Goal: Check status: Check status

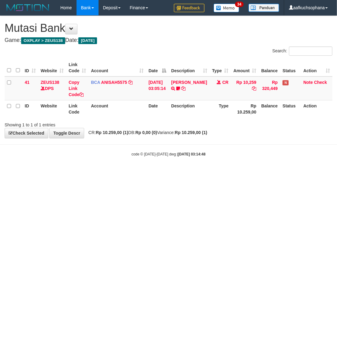
drag, startPoint x: 201, startPoint y: 233, endPoint x: 196, endPoint y: 234, distance: 4.3
click at [197, 173] on html "Toggle navigation Home Bank Account List Load By Website Group [OXPLAY] ZEUS138…" at bounding box center [168, 86] width 337 height 173
click at [200, 173] on html "Toggle navigation Home Bank Account List Load By Website Group [OXPLAY] ZEUS138…" at bounding box center [168, 86] width 337 height 173
click at [161, 173] on html "Toggle navigation Home Bank Account List Load By Website Group [OXPLAY] ZEUS138…" at bounding box center [168, 86] width 337 height 173
click at [163, 173] on html "Toggle navigation Home Bank Account List Load By Website Group [OXPLAY] ZEUS138…" at bounding box center [168, 86] width 337 height 173
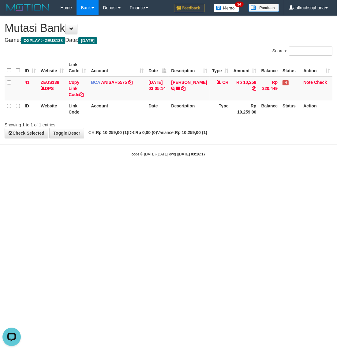
drag, startPoint x: 85, startPoint y: 257, endPoint x: 75, endPoint y: 155, distance: 102.4
click at [83, 173] on html "Toggle navigation Home Bank Account List Load By Website Group [OXPLAY] ZEUS138…" at bounding box center [168, 86] width 337 height 173
click at [168, 173] on html "Toggle navigation Home Bank Account List Load By Website Group [OXPLAY] ZEUS138…" at bounding box center [168, 86] width 337 height 173
click at [145, 173] on html "Toggle navigation Home Bank Account List Load By Website Group [OXPLAY] ZEUS138…" at bounding box center [168, 86] width 337 height 173
drag, startPoint x: 175, startPoint y: 230, endPoint x: 171, endPoint y: 226, distance: 6.1
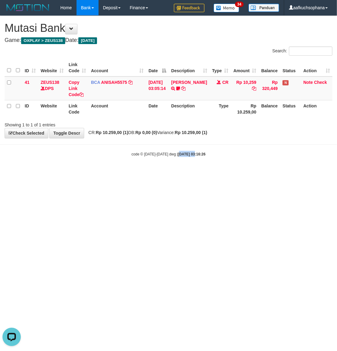
click at [173, 173] on html "Toggle navigation Home Bank Account List Load By Website Group [OXPLAY] ZEUS138…" at bounding box center [168, 86] width 337 height 173
click at [171, 173] on html "Toggle navigation Home Bank Account List Load By Website Group [OXPLAY] ZEUS138…" at bounding box center [168, 86] width 337 height 173
drag, startPoint x: 163, startPoint y: 206, endPoint x: 334, endPoint y: 160, distance: 177.6
click at [168, 173] on html "Toggle navigation Home Bank Account List Load By Website Group [OXPLAY] ZEUS138…" at bounding box center [168, 86] width 337 height 173
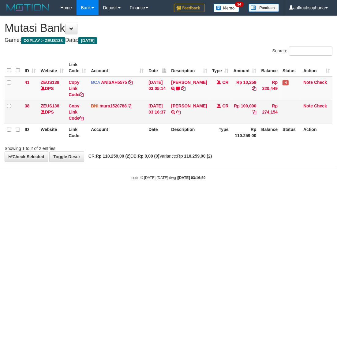
drag, startPoint x: 206, startPoint y: 112, endPoint x: 203, endPoint y: 111, distance: 3.7
click at [205, 112] on td "ACHMAD RIYANTO TRANSFER DARI ACHMAD RIYANTO" at bounding box center [189, 112] width 41 height 24
click at [181, 111] on icon at bounding box center [178, 112] width 4 height 4
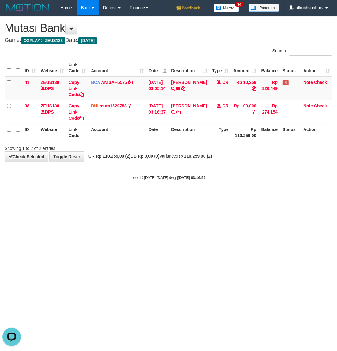
click at [246, 196] on html "Toggle navigation Home Bank Account List Load By Website Group [OXPLAY] ZEUS138…" at bounding box center [168, 98] width 337 height 196
click at [123, 196] on html "Toggle navigation Home Bank Account List Load By Website Group [OXPLAY] ZEUS138…" at bounding box center [168, 98] width 337 height 196
click at [135, 196] on html "Toggle navigation Home Bank Account List Load By Website Group [OXPLAY] ZEUS138…" at bounding box center [168, 98] width 337 height 196
drag, startPoint x: 135, startPoint y: 245, endPoint x: 134, endPoint y: 233, distance: 12.0
click at [135, 196] on html "Toggle navigation Home Bank Account List Load By Website Group [OXPLAY] ZEUS138…" at bounding box center [168, 98] width 337 height 196
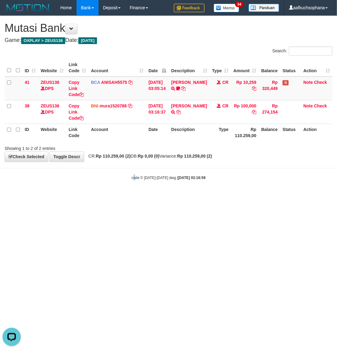
click at [133, 196] on html "Toggle navigation Home Bank Account List Load By Website Group [OXPLAY] ZEUS138…" at bounding box center [168, 98] width 337 height 196
drag, startPoint x: 145, startPoint y: 241, endPoint x: 137, endPoint y: 226, distance: 16.7
click at [138, 196] on html "Toggle navigation Home Bank Account List Load By Website Group [OXPLAY] ZEUS138…" at bounding box center [168, 98] width 337 height 196
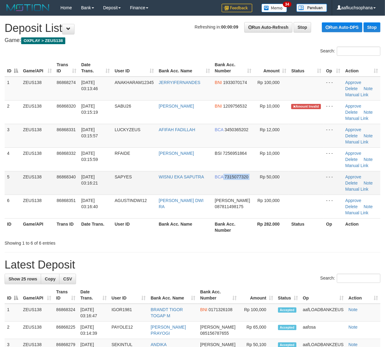
click at [256, 182] on tr "5 ZEUS138 86868340 01/09/2025 03:16:21 SAPYES WISNU EKA SAPUTRA BCA 7315077320 …" at bounding box center [193, 183] width 376 height 24
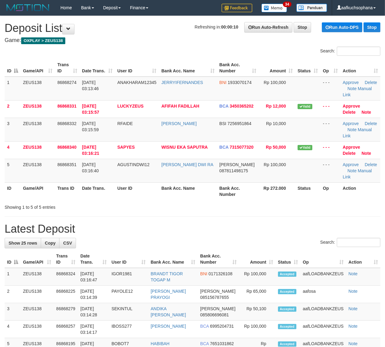
drag, startPoint x: 337, startPoint y: 227, endPoint x: 389, endPoint y: 218, distance: 53.2
click at [338, 228] on h1 "Latest Deposit" at bounding box center [193, 229] width 376 height 12
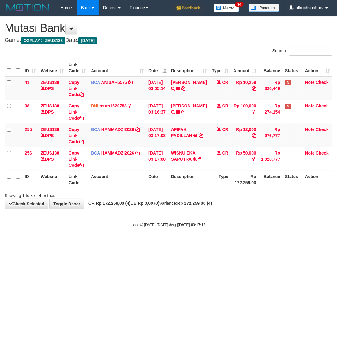
click at [204, 243] on html "Toggle navigation Home Bank Account List Load By Website Group [OXPLAY] ZEUS138…" at bounding box center [168, 121] width 337 height 243
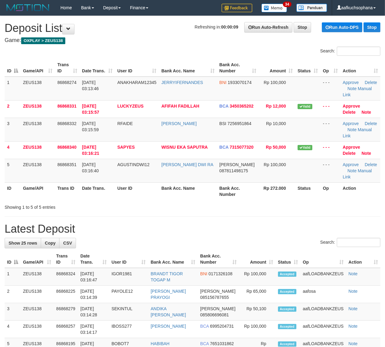
click at [302, 205] on div "Showing 1 to 5 of 5 entries" at bounding box center [192, 206] width 385 height 9
click at [301, 205] on div "Showing 1 to 5 of 5 entries" at bounding box center [192, 206] width 385 height 9
drag, startPoint x: 300, startPoint y: 205, endPoint x: 384, endPoint y: 206, distance: 83.7
click at [301, 205] on div "Showing 1 to 5 of 5 entries" at bounding box center [192, 206] width 385 height 9
drag, startPoint x: 308, startPoint y: 185, endPoint x: 389, endPoint y: 222, distance: 89.4
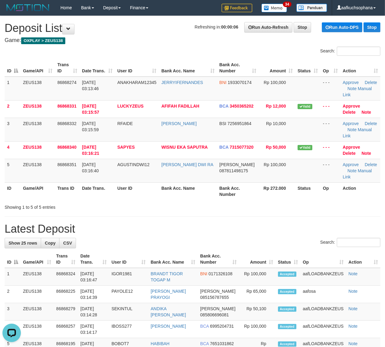
click at [313, 190] on th "Status" at bounding box center [307, 190] width 25 height 17
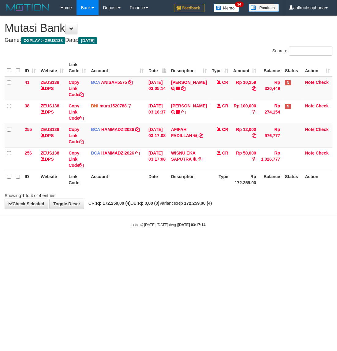
click at [199, 138] on icon at bounding box center [201, 136] width 4 height 4
drag, startPoint x: 129, startPoint y: 220, endPoint x: 133, endPoint y: 217, distance: 5.0
click at [131, 218] on body "Toggle navigation Home Bank Account List Load By Website Group [OXPLAY] ZEUS138…" at bounding box center [168, 121] width 337 height 243
click at [178, 138] on td "AFIFAH FADILLAH TRSF E-BANKING CR 0109/FTSCY/WS95031 12000.00AFIFAH FADILLAH" at bounding box center [189, 136] width 41 height 24
click at [199, 138] on icon at bounding box center [201, 136] width 4 height 4
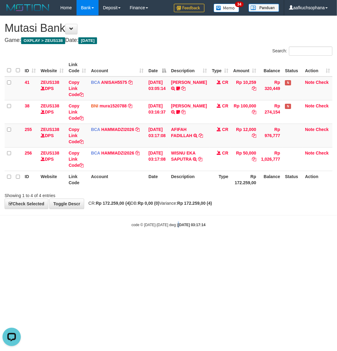
click at [174, 243] on html "Toggle navigation Home Bank Account List Load By Website Group [OXPLAY] ZEUS138…" at bounding box center [168, 121] width 337 height 243
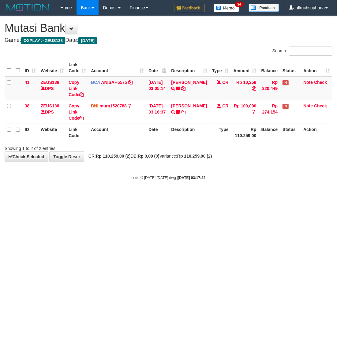
click at [183, 108] on link "[PERSON_NAME]" at bounding box center [189, 106] width 36 height 5
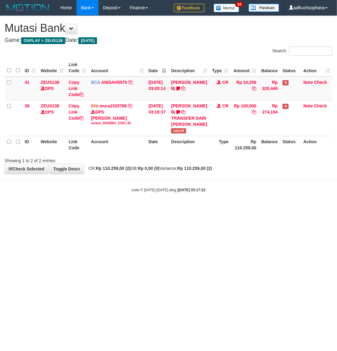
drag, startPoint x: 212, startPoint y: 261, endPoint x: 185, endPoint y: 247, distance: 30.2
click at [211, 208] on html "Toggle navigation Home Bank Account List Load By Website Group [OXPLAY] ZEUS138…" at bounding box center [168, 104] width 337 height 208
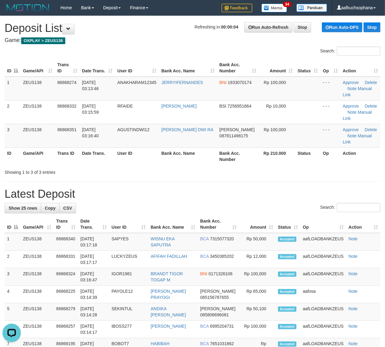
drag, startPoint x: 309, startPoint y: 174, endPoint x: 389, endPoint y: 188, distance: 81.3
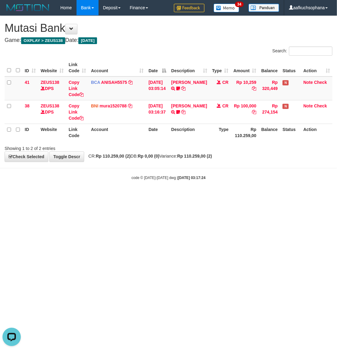
click at [66, 196] on html "Toggle navigation Home Bank Account List Load By Website Group [OXPLAY] ZEUS138…" at bounding box center [168, 98] width 337 height 196
drag, startPoint x: 0, startPoint y: 0, endPoint x: 140, endPoint y: 211, distance: 252.9
click at [66, 196] on html "Toggle navigation Home Bank Account List Load By Website Group [OXPLAY] ZEUS138…" at bounding box center [168, 98] width 337 height 196
click at [209, 196] on html "Toggle navigation Home Bank Account List Load By Website Group [OXPLAY] ZEUS138…" at bounding box center [168, 98] width 337 height 196
click at [118, 196] on html "Toggle navigation Home Bank Account List Load By Website Group [OXPLAY] ZEUS138…" at bounding box center [168, 98] width 337 height 196
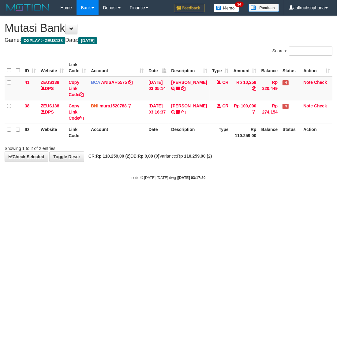
drag, startPoint x: 136, startPoint y: 217, endPoint x: 128, endPoint y: 212, distance: 9.8
click at [134, 196] on html "Toggle navigation Home Bank Account List Load By Website Group [OXPLAY] ZEUS138…" at bounding box center [168, 98] width 337 height 196
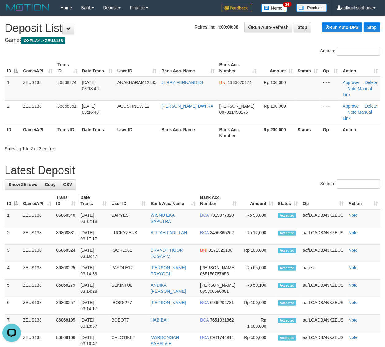
drag, startPoint x: 328, startPoint y: 146, endPoint x: 390, endPoint y: 156, distance: 62.3
click at [328, 146] on div "Showing 1 to 2 of 2 entries" at bounding box center [192, 147] width 385 height 9
drag, startPoint x: 284, startPoint y: 159, endPoint x: 388, endPoint y: 181, distance: 105.9
click at [287, 160] on div "**********" at bounding box center [192, 351] width 385 height 671
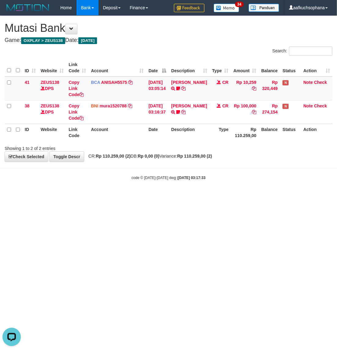
drag, startPoint x: 5, startPoint y: 251, endPoint x: 0, endPoint y: 258, distance: 8.4
click at [3, 196] on html "Toggle navigation Home Bank Account List Load By Website Group [OXPLAY] ZEUS138…" at bounding box center [168, 98] width 337 height 196
click at [201, 196] on html "Toggle navigation Home Bank Account List Load By Website Group [OXPLAY] ZEUS138…" at bounding box center [168, 98] width 337 height 196
drag, startPoint x: 200, startPoint y: 229, endPoint x: 192, endPoint y: 227, distance: 8.4
click at [200, 196] on html "Toggle navigation Home Bank Account List Load By Website Group [OXPLAY] ZEUS138…" at bounding box center [168, 98] width 337 height 196
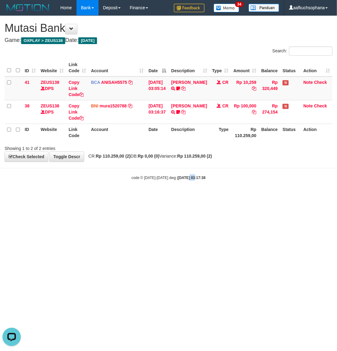
click at [183, 196] on html "Toggle navigation Home Bank Account List Load By Website Group [OXPLAY] ZEUS138…" at bounding box center [168, 98] width 337 height 196
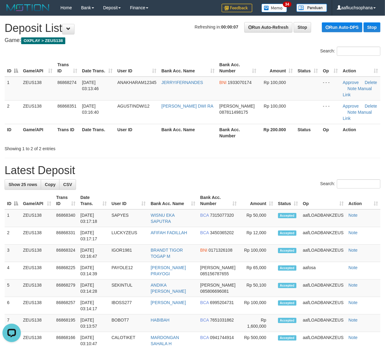
drag, startPoint x: 339, startPoint y: 154, endPoint x: 343, endPoint y: 154, distance: 4.6
click at [336, 154] on div "**********" at bounding box center [192, 351] width 385 height 671
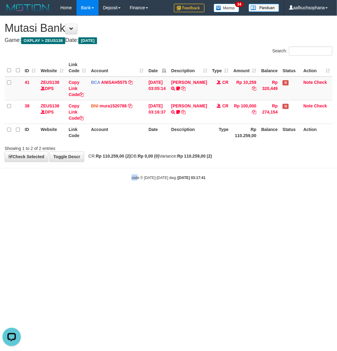
click at [137, 196] on html "Toggle navigation Home Bank Account List Load By Website Group [OXPLAY] ZEUS138…" at bounding box center [168, 98] width 337 height 196
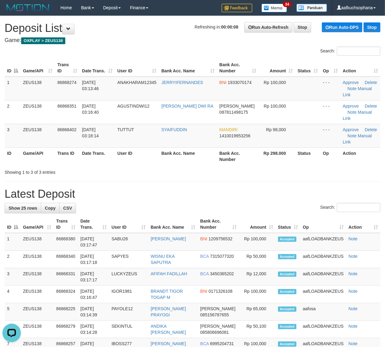
drag, startPoint x: 268, startPoint y: 186, endPoint x: 390, endPoint y: 184, distance: 121.7
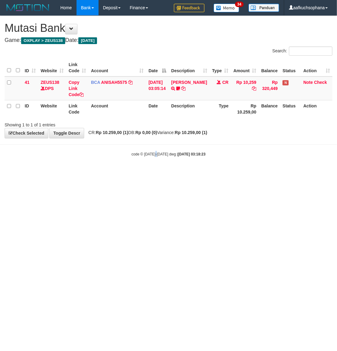
click at [159, 173] on html "Toggle navigation Home Bank Account List Load By Website Group [OXPLAY] ZEUS138…" at bounding box center [168, 86] width 337 height 173
click at [180, 173] on html "Toggle navigation Home Bank Account List Load By Website Group [OXPLAY] ZEUS138…" at bounding box center [168, 86] width 337 height 173
drag, startPoint x: 118, startPoint y: 180, endPoint x: 73, endPoint y: 160, distance: 49.6
click at [119, 173] on html "Toggle navigation Home Bank Account List Load By Website Group [OXPLAY] ZEUS138…" at bounding box center [168, 86] width 337 height 173
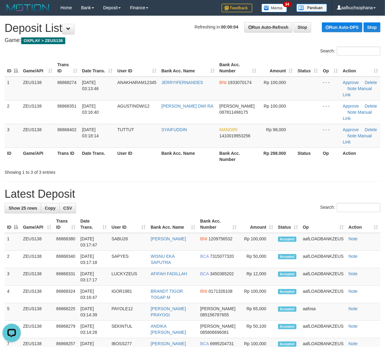
drag, startPoint x: 310, startPoint y: 161, endPoint x: 314, endPoint y: 161, distance: 4.3
click at [310, 161] on th "Status" at bounding box center [307, 155] width 25 height 17
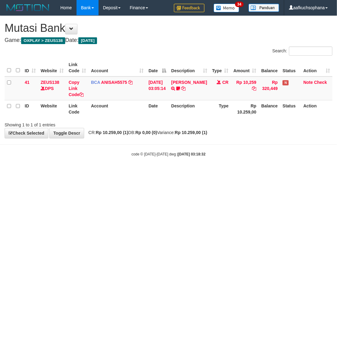
drag, startPoint x: 225, startPoint y: 184, endPoint x: 238, endPoint y: 183, distance: 13.8
click at [225, 173] on html "Toggle navigation Home Bank Account List Load By Website Group [OXPLAY] ZEUS138…" at bounding box center [168, 86] width 337 height 173
drag, startPoint x: 70, startPoint y: 228, endPoint x: 75, endPoint y: 207, distance: 21.3
click at [69, 173] on html "Toggle navigation Home Bank Account List Load By Website Group [OXPLAY] ZEUS138…" at bounding box center [168, 86] width 337 height 173
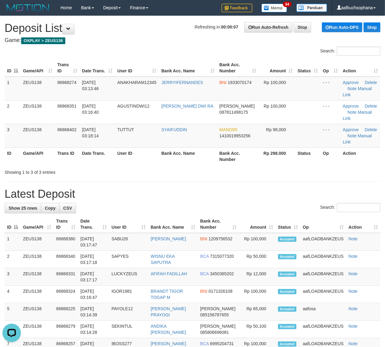
drag, startPoint x: 279, startPoint y: 180, endPoint x: 390, endPoint y: 182, distance: 111.2
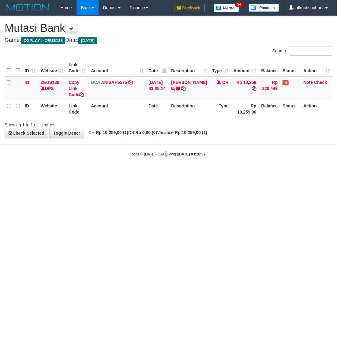
drag, startPoint x: 0, startPoint y: 0, endPoint x: 175, endPoint y: 204, distance: 268.6
click at [165, 173] on html "Toggle navigation Home Bank Account List Load By Website Group [OXPLAY] ZEUS138…" at bounding box center [168, 86] width 337 height 173
click at [179, 173] on html "Toggle navigation Home Bank Account List Load By Website Group [OXPLAY] ZEUS138…" at bounding box center [168, 86] width 337 height 173
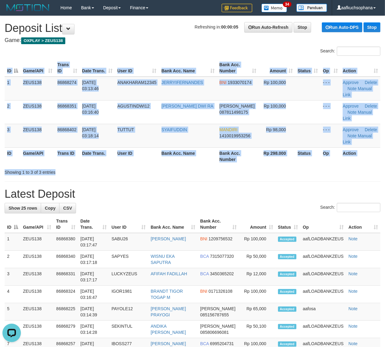
drag, startPoint x: 339, startPoint y: 166, endPoint x: 365, endPoint y: 172, distance: 27.0
click at [355, 172] on div "Search: ID Game/API Trans ID Date Trans. User ID Bank Acc. Name Bank Acc. Numbe…" at bounding box center [193, 111] width 376 height 129
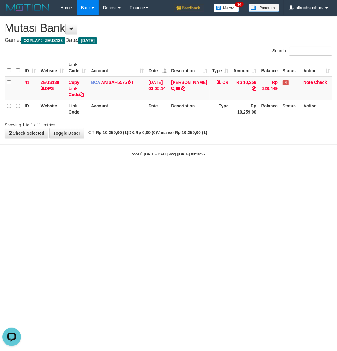
click at [221, 172] on body "Toggle navigation Home Bank Account List Load By Website Group [OXPLAY] ZEUS138…" at bounding box center [168, 86] width 337 height 173
click at [173, 173] on html "Toggle navigation Home Bank Account List Load By Website Group [OXPLAY] ZEUS138…" at bounding box center [168, 86] width 337 height 173
click at [225, 173] on html "Toggle navigation Home Bank Account List Load By Website Group [OXPLAY] ZEUS138…" at bounding box center [168, 86] width 337 height 173
drag, startPoint x: 141, startPoint y: 227, endPoint x: 132, endPoint y: 221, distance: 11.5
click at [140, 173] on html "Toggle navigation Home Bank Account List Load By Website Group [OXPLAY] ZEUS138…" at bounding box center [168, 86] width 337 height 173
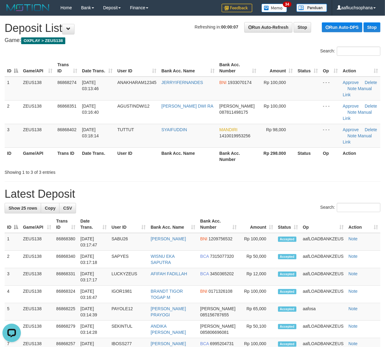
drag, startPoint x: 309, startPoint y: 173, endPoint x: 377, endPoint y: 192, distance: 71.1
click at [310, 175] on div "Showing 1 to 3 of 3 entries" at bounding box center [192, 171] width 385 height 9
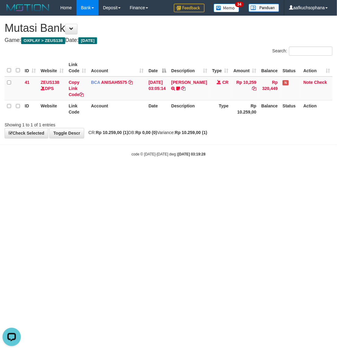
click at [211, 173] on html "Toggle navigation Home Bank Account List Load By Website Group [OXPLAY] ZEUS138…" at bounding box center [168, 86] width 337 height 173
drag, startPoint x: 262, startPoint y: 224, endPoint x: 262, endPoint y: 228, distance: 3.7
click at [262, 173] on html "Toggle navigation Home Bank Account List Load By Website Group [OXPLAY] ZEUS138…" at bounding box center [168, 86] width 337 height 173
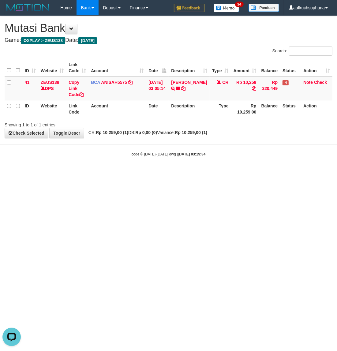
drag, startPoint x: 205, startPoint y: 184, endPoint x: 250, endPoint y: 150, distance: 56.8
click at [204, 173] on html "Toggle navigation Home Bank Account List Load By Website Group [OXPLAY] ZEUS138…" at bounding box center [168, 86] width 337 height 173
click at [68, 173] on html "Toggle navigation Home Bank Account List Load By Website Group [OXPLAY] ZEUS138…" at bounding box center [168, 86] width 337 height 173
drag, startPoint x: 124, startPoint y: 239, endPoint x: 172, endPoint y: 220, distance: 51.4
click at [123, 173] on html "Toggle navigation Home Bank Account List Load By Website Group [OXPLAY] ZEUS138…" at bounding box center [168, 86] width 337 height 173
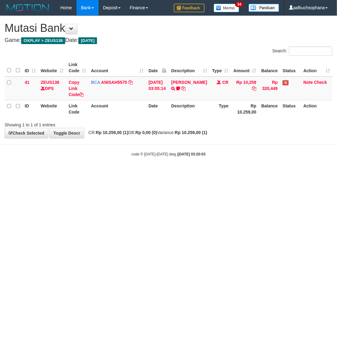
click at [236, 173] on html "Toggle navigation Home Bank Account List Load By Website Group [OXPLAY] ZEUS138…" at bounding box center [168, 86] width 337 height 173
click at [238, 173] on html "Toggle navigation Home Bank Account List Load By Website Group [OXPLAY] ZEUS138…" at bounding box center [168, 86] width 337 height 173
drag, startPoint x: 163, startPoint y: 222, endPoint x: 168, endPoint y: 225, distance: 5.3
click at [168, 173] on html "Toggle navigation Home Bank Account List Load By Website Group [OXPLAY] ZEUS138…" at bounding box center [168, 86] width 337 height 173
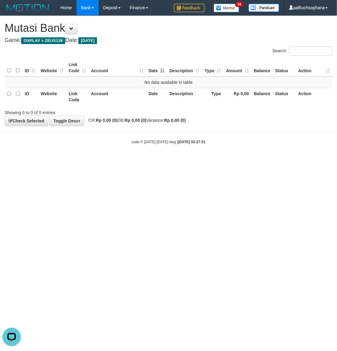
click at [164, 160] on html "Toggle navigation Home Bank Account List Load By Website Group [OXPLAY] ZEUS138…" at bounding box center [168, 80] width 337 height 160
click at [163, 160] on html "Toggle navigation Home Bank Account List Load By Website Group [OXPLAY] ZEUS138…" at bounding box center [168, 80] width 337 height 160
click at [256, 160] on html "Toggle navigation Home Bank Account List Load By Website Group [OXPLAY] ZEUS138…" at bounding box center [168, 80] width 337 height 160
click at [180, 160] on html "Toggle navigation Home Bank Account List Load By Website Group [OXPLAY] ZEUS138…" at bounding box center [168, 80] width 337 height 160
click at [178, 160] on html "Toggle navigation Home Bank Account List Load By Website Group [OXPLAY] ZEUS138…" at bounding box center [168, 80] width 337 height 160
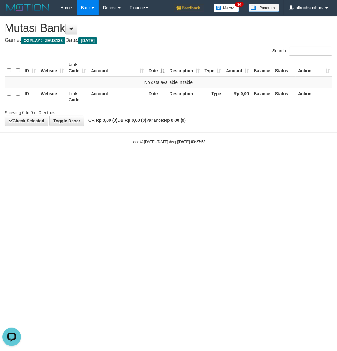
click at [161, 160] on html "Toggle navigation Home Bank Account List Load By Website Group [OXPLAY] ZEUS138…" at bounding box center [168, 80] width 337 height 160
drag, startPoint x: 215, startPoint y: 206, endPoint x: 235, endPoint y: 173, distance: 39.2
click at [215, 160] on html "Toggle navigation Home Bank Account List Load By Website Group [OXPLAY] ZEUS138…" at bounding box center [168, 80] width 337 height 160
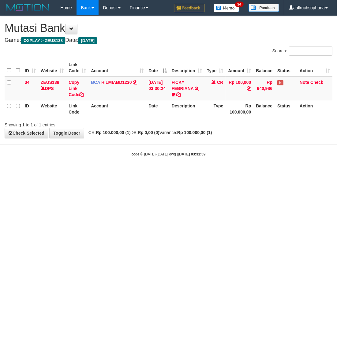
click at [190, 173] on html "Toggle navigation Home Bank Account List Load By Website Group [OXPLAY] ZEUS138…" at bounding box center [168, 86] width 337 height 173
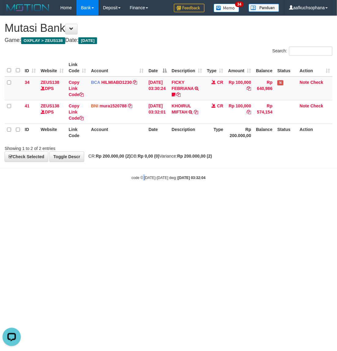
drag, startPoint x: 143, startPoint y: 208, endPoint x: 146, endPoint y: 210, distance: 3.4
click at [146, 196] on html "Toggle navigation Home Bank Account List Load By Website Group [OXPLAY] ZEUS138…" at bounding box center [168, 98] width 337 height 196
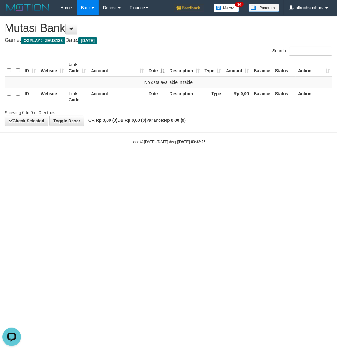
click at [217, 160] on html "Toggle navigation Home Bank Account List Load By Website Group [OXPLAY] ZEUS138…" at bounding box center [168, 80] width 337 height 160
click at [200, 160] on html "Toggle navigation Home Bank Account List Load By Website Group [OXPLAY] ZEUS138…" at bounding box center [168, 80] width 337 height 160
click at [208, 160] on html "Toggle navigation Home Bank Account List Load By Website Group [OXPLAY] ZEUS138…" at bounding box center [168, 80] width 337 height 160
click at [241, 160] on html "Toggle navigation Home Bank Account List Load By Website Group [OXPLAY] ZEUS138…" at bounding box center [168, 80] width 337 height 160
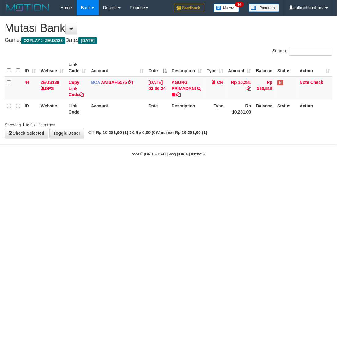
click at [135, 173] on html "Toggle navigation Home Bank Account List Load By Website Group [OXPLAY] ZEUS138…" at bounding box center [168, 86] width 337 height 173
drag, startPoint x: 143, startPoint y: 201, endPoint x: 169, endPoint y: 201, distance: 26.1
click at [150, 173] on html "Toggle navigation Home Bank Account List Load By Website Group [OXPLAY] ZEUS138…" at bounding box center [168, 86] width 337 height 173
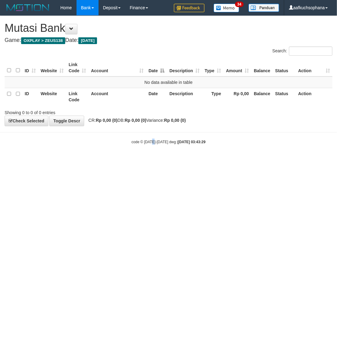
drag, startPoint x: 152, startPoint y: 267, endPoint x: 336, endPoint y: 212, distance: 192.5
click at [154, 160] on html "Toggle navigation Home Bank Account List Load By Website Group [OXPLAY] ZEUS138…" at bounding box center [168, 80] width 337 height 160
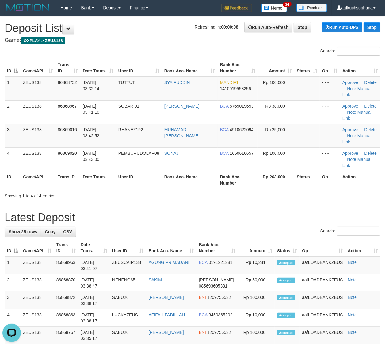
drag, startPoint x: 280, startPoint y: 200, endPoint x: 337, endPoint y: 196, distance: 57.7
drag, startPoint x: 281, startPoint y: 203, endPoint x: 290, endPoint y: 207, distance: 11.0
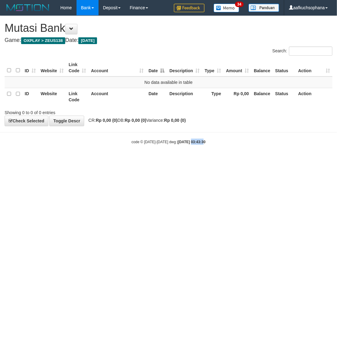
drag, startPoint x: 189, startPoint y: 203, endPoint x: 5, endPoint y: 180, distance: 185.8
click at [180, 160] on html "Toggle navigation Home Bank Account List Load By Website Group [OXPLAY] ZEUS138…" at bounding box center [168, 80] width 337 height 160
click at [177, 160] on html "Toggle navigation Home Bank Account List Load By Website Group [OXPLAY] ZEUS138…" at bounding box center [168, 80] width 337 height 160
click at [124, 160] on html "Toggle navigation Home Bank Account List Load By Website Group [OXPLAY] ZEUS138…" at bounding box center [168, 80] width 337 height 160
click at [121, 160] on html "Toggle navigation Home Bank Account List Load By Website Group [OXPLAY] ZEUS138…" at bounding box center [168, 80] width 337 height 160
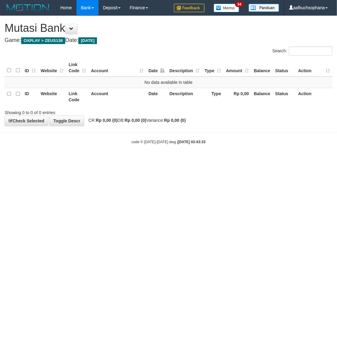
drag, startPoint x: 119, startPoint y: 238, endPoint x: 116, endPoint y: 238, distance: 3.1
click at [114, 160] on html "Toggle navigation Home Bank Account List Load By Website Group [OXPLAY] ZEUS138…" at bounding box center [168, 80] width 337 height 160
click at [116, 160] on html "Toggle navigation Home Bank Account List Load By Website Group [OXPLAY] ZEUS138…" at bounding box center [168, 80] width 337 height 160
click at [154, 160] on html "Toggle navigation Home Bank Account List Load By Website Group [OXPLAY] ZEUS138…" at bounding box center [168, 80] width 337 height 160
click at [183, 160] on html "Toggle navigation Home Bank Account List Load By Website Group [OXPLAY] ZEUS138…" at bounding box center [168, 80] width 337 height 160
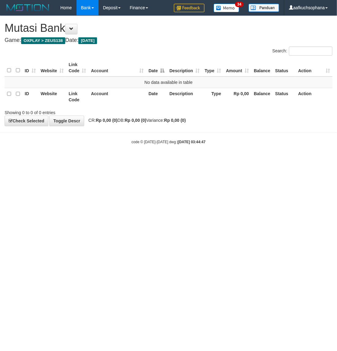
click at [188, 160] on html "Toggle navigation Home Bank Account List Load By Website Group [OXPLAY] ZEUS138…" at bounding box center [168, 80] width 337 height 160
click at [187, 160] on html "Toggle navigation Home Bank Account List Load By Website Group [OXPLAY] ZEUS138…" at bounding box center [168, 80] width 337 height 160
click at [186, 160] on html "Toggle navigation Home Bank Account List Load By Website Group [OXPLAY] ZEUS138…" at bounding box center [168, 80] width 337 height 160
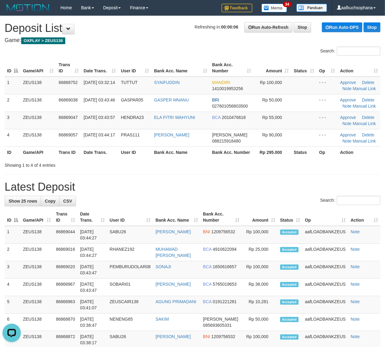
drag, startPoint x: 230, startPoint y: 179, endPoint x: 389, endPoint y: 199, distance: 159.8
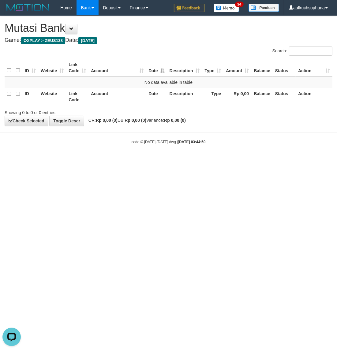
drag, startPoint x: 215, startPoint y: 222, endPoint x: 207, endPoint y: 225, distance: 7.8
click at [210, 160] on html "Toggle navigation Home Bank Account List Load By Website Group [OXPLAY] ZEUS138…" at bounding box center [168, 80] width 337 height 160
drag, startPoint x: 207, startPoint y: 225, endPoint x: 187, endPoint y: 233, distance: 22.2
click at [204, 160] on html "Toggle navigation Home Bank Account List Load By Website Group [OXPLAY] ZEUS138…" at bounding box center [168, 80] width 337 height 160
drag, startPoint x: 173, startPoint y: 238, endPoint x: 109, endPoint y: 231, distance: 64.7
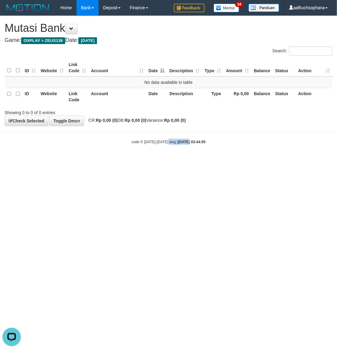
click at [164, 160] on html "Toggle navigation Home Bank Account List Load By Website Group [OXPLAY] ZEUS138…" at bounding box center [168, 80] width 337 height 160
drag, startPoint x: 201, startPoint y: 233, endPoint x: 336, endPoint y: 219, distance: 135.2
click at [201, 160] on html "Toggle navigation Home Bank Account List Load By Website Group [OXPLAY] ZEUS138…" at bounding box center [168, 80] width 337 height 160
click at [241, 160] on html "Toggle navigation Home Bank Account List Load By Website Group [OXPLAY] ZEUS138…" at bounding box center [168, 80] width 337 height 160
drag, startPoint x: 153, startPoint y: 215, endPoint x: 146, endPoint y: 218, distance: 7.3
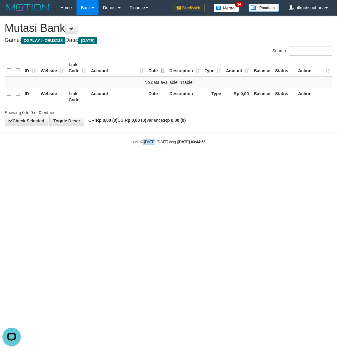
click at [152, 160] on html "Toggle navigation Home Bank Account List Load By Website Group [OXPLAY] ZEUS138…" at bounding box center [168, 80] width 337 height 160
click at [188, 160] on html "Toggle navigation Home Bank Account List Load By Website Group [OXPLAY] ZEUS138…" at bounding box center [168, 80] width 337 height 160
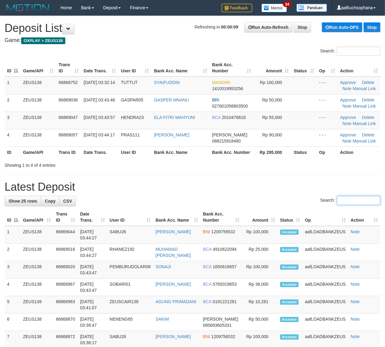
drag, startPoint x: 330, startPoint y: 197, endPoint x: 389, endPoint y: 190, distance: 59.2
click at [337, 197] on input "Search:" at bounding box center [359, 200] width 44 height 9
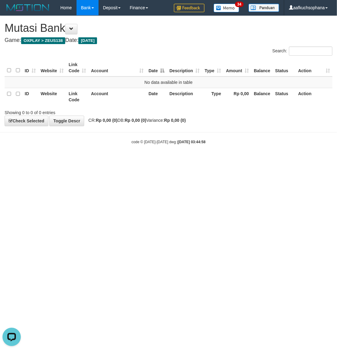
drag, startPoint x: 74, startPoint y: 214, endPoint x: 47, endPoint y: 197, distance: 32.6
click at [73, 160] on html "Toggle navigation Home Bank Account List Load By Website Group [OXPLAY] ZEUS138…" at bounding box center [168, 80] width 337 height 160
click at [79, 160] on html "Toggle navigation Home Bank Account List Load By Website Group [OXPLAY] ZEUS138…" at bounding box center [168, 80] width 337 height 160
click at [87, 160] on html "Toggle navigation Home Bank Account List Load By Website Group [OXPLAY] ZEUS138…" at bounding box center [168, 80] width 337 height 160
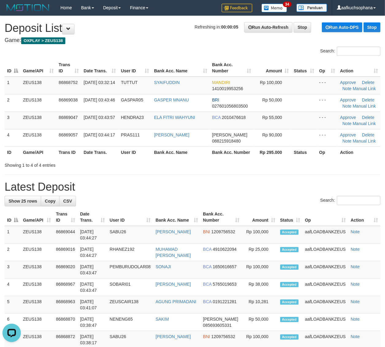
drag, startPoint x: 283, startPoint y: 167, endPoint x: 314, endPoint y: 167, distance: 30.9
click at [291, 167] on div "Showing 1 to 4 of 4 entries" at bounding box center [192, 164] width 385 height 9
drag, startPoint x: 327, startPoint y: 172, endPoint x: 332, endPoint y: 171, distance: 4.8
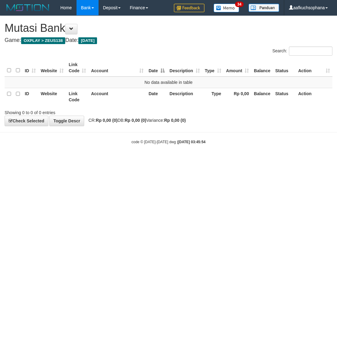
click at [157, 160] on html "Toggle navigation Home Bank Account List Load By Website Group [OXPLAY] ZEUS138…" at bounding box center [168, 80] width 337 height 160
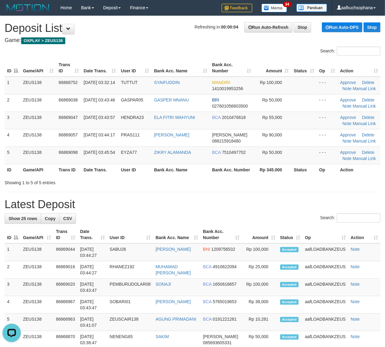
drag, startPoint x: 317, startPoint y: 174, endPoint x: 309, endPoint y: 180, distance: 8.9
click at [314, 176] on div "ID Game/API Trans ID Date Trans. User ID Bank Acc. Name Bank Acc. Number Amount…" at bounding box center [192, 117] width 385 height 120
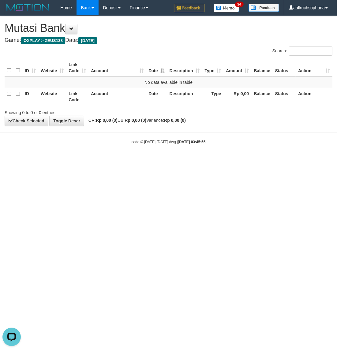
drag, startPoint x: 117, startPoint y: 259, endPoint x: 134, endPoint y: 253, distance: 18.6
click at [117, 160] on html "Toggle navigation Home Bank Account List Load By Website Group [OXPLAY] ZEUS138…" at bounding box center [168, 80] width 337 height 160
drag, startPoint x: 137, startPoint y: 176, endPoint x: 149, endPoint y: 160, distance: 20.4
click at [138, 160] on html "Toggle navigation Home Bank Account List Load By Website Group [OXPLAY] ZEUS138…" at bounding box center [168, 80] width 337 height 160
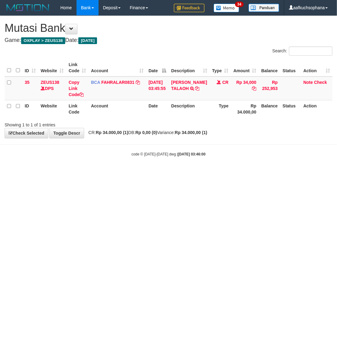
drag, startPoint x: 194, startPoint y: 192, endPoint x: 184, endPoint y: 127, distance: 65.0
click at [193, 173] on html "Toggle navigation Home Bank Account List Load By Website Group [OXPLAY] ZEUS138…" at bounding box center [168, 86] width 337 height 173
click at [200, 91] on icon at bounding box center [197, 88] width 4 height 4
click at [122, 173] on html "Toggle navigation Home Bank Account List Load By Website Group [OXPLAY] ZEUS138…" at bounding box center [168, 86] width 337 height 173
click at [119, 173] on html "Toggle navigation Home Bank Account List Load By Website Group [OXPLAY] ZEUS138…" at bounding box center [168, 86] width 337 height 173
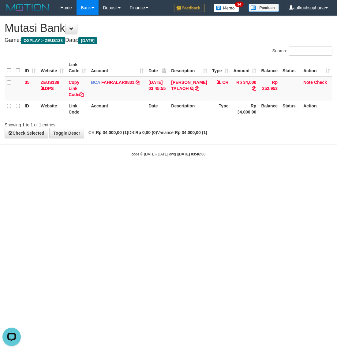
drag, startPoint x: 119, startPoint y: 215, endPoint x: 134, endPoint y: 146, distance: 70.9
click at [119, 173] on html "Toggle navigation Home Bank Account List Load By Website Group [OXPLAY] ZEUS138…" at bounding box center [168, 86] width 337 height 173
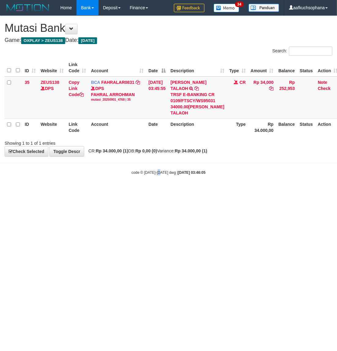
drag, startPoint x: 161, startPoint y: 212, endPoint x: 144, endPoint y: 201, distance: 20.7
click at [160, 191] on html "Toggle navigation Home Bank Account List Load By Website Group [OXPLAY] ZEUS138…" at bounding box center [168, 95] width 337 height 191
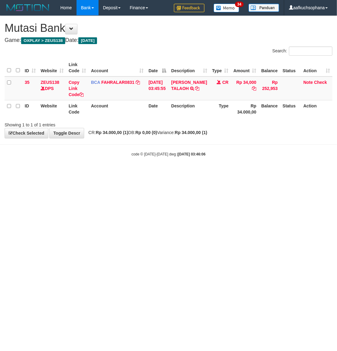
click at [68, 173] on html "Toggle navigation Home Bank Account List Load By Website Group [OXPLAY] ZEUS138…" at bounding box center [168, 86] width 337 height 173
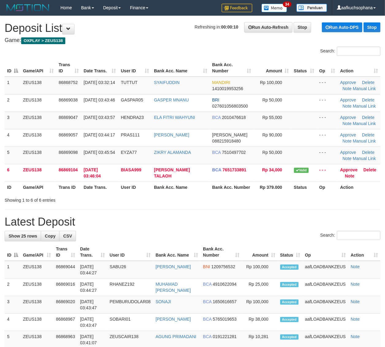
click at [318, 224] on h1 "Latest Deposit" at bounding box center [193, 222] width 376 height 12
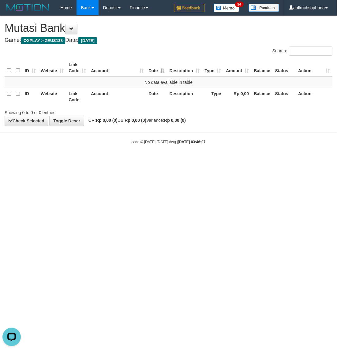
click at [207, 160] on html "Toggle navigation Home Bank Account List Load By Website Group [OXPLAY] ZEUS138…" at bounding box center [168, 80] width 337 height 160
drag, startPoint x: 180, startPoint y: 247, endPoint x: 149, endPoint y: 226, distance: 37.2
click at [174, 160] on html "Toggle navigation Home Bank Account List Load By Website Group [OXPLAY] ZEUS138…" at bounding box center [168, 80] width 337 height 160
click at [139, 160] on html "Toggle navigation Home Bank Account List Load By Website Group [OXPLAY] ZEUS138…" at bounding box center [168, 80] width 337 height 160
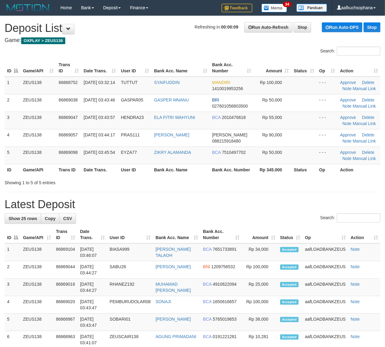
drag, startPoint x: 322, startPoint y: 191, endPoint x: 337, endPoint y: 192, distance: 15.0
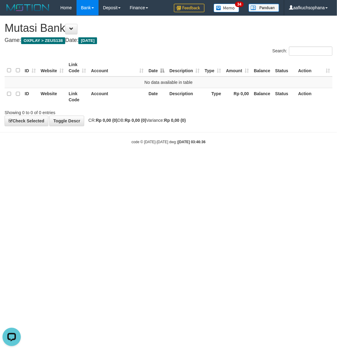
click at [172, 160] on html "Toggle navigation Home Bank Account List Load By Website Group [OXPLAY] ZEUS138…" at bounding box center [168, 80] width 337 height 160
click at [165, 160] on html "Toggle navigation Home Bank Account List Load By Website Group [OXPLAY] ZEUS138…" at bounding box center [168, 80] width 337 height 160
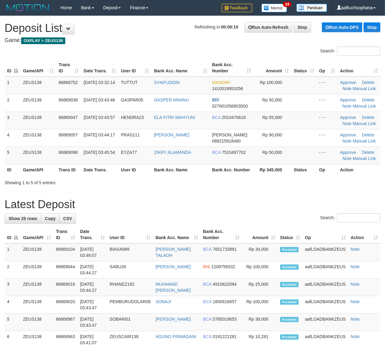
drag, startPoint x: 233, startPoint y: 212, endPoint x: 334, endPoint y: 214, distance: 100.8
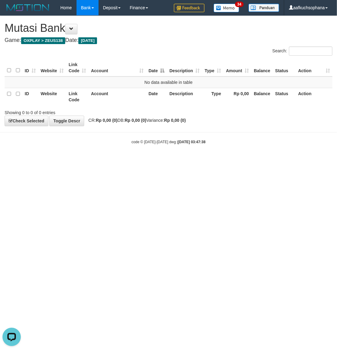
click at [212, 160] on html "Toggle navigation Home Bank Account List Load By Website Group [OXPLAY] ZEUS138…" at bounding box center [168, 80] width 337 height 160
